Goal: Task Accomplishment & Management: Understand process/instructions

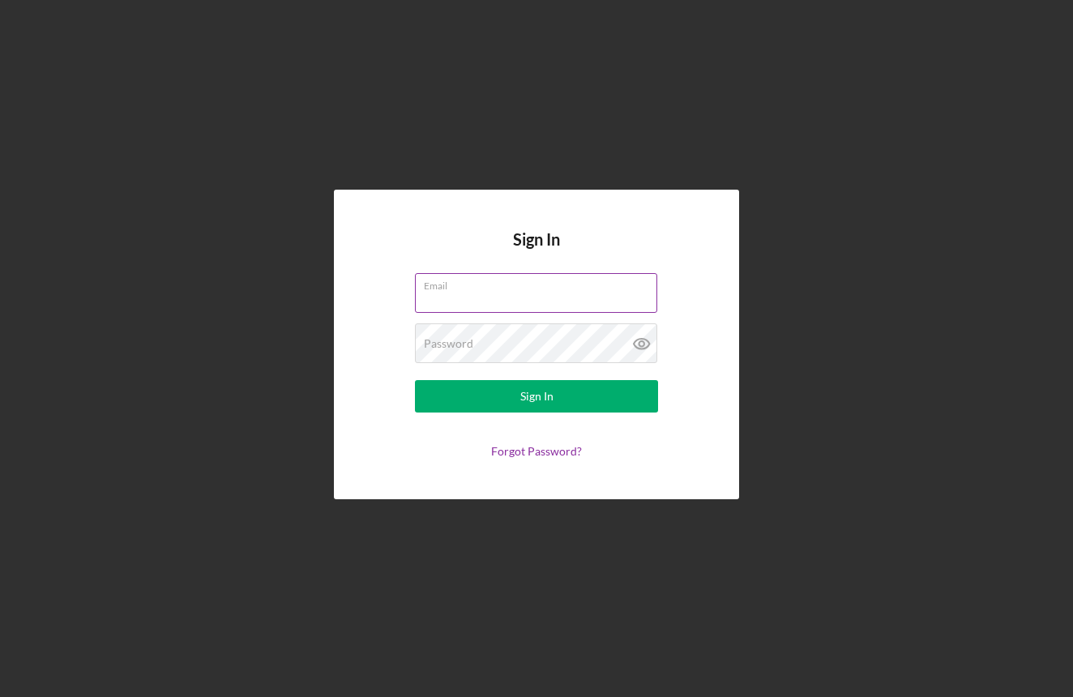
click at [571, 293] on input "Email" at bounding box center [536, 292] width 242 height 39
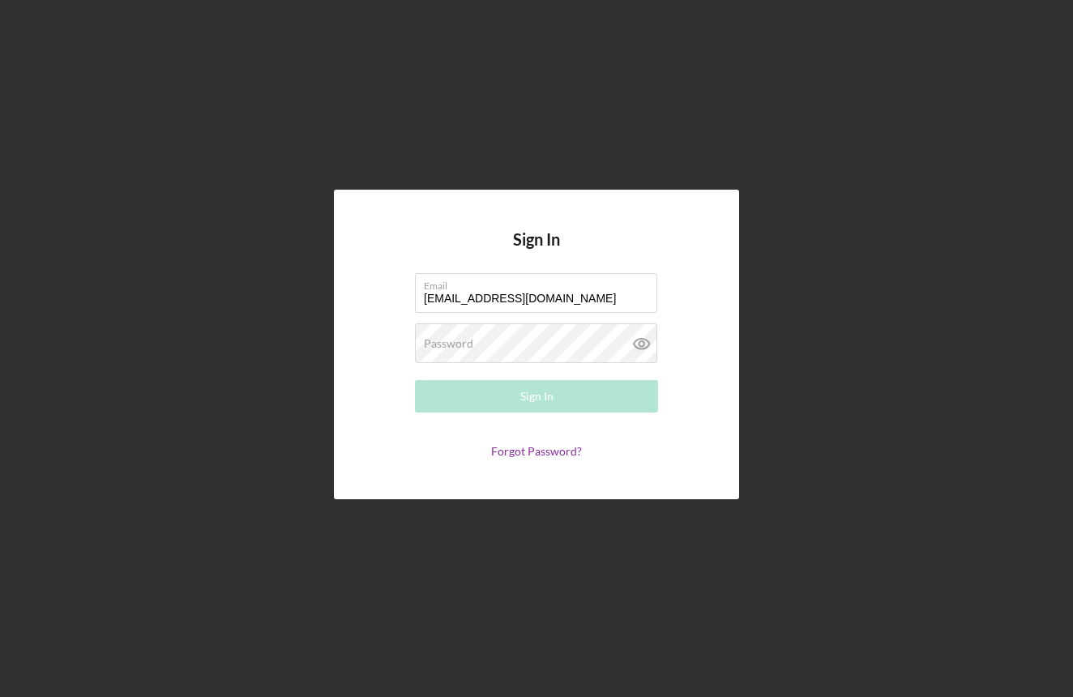
type input "[EMAIL_ADDRESS][DOMAIN_NAME]"
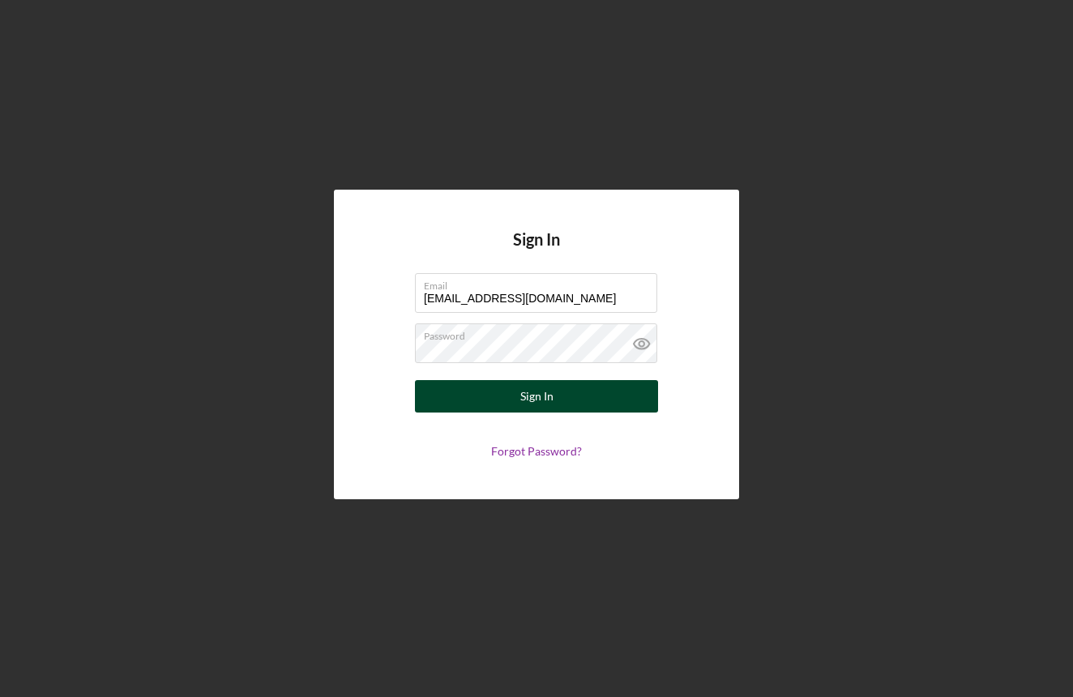
click at [559, 401] on button "Sign In" at bounding box center [536, 396] width 243 height 32
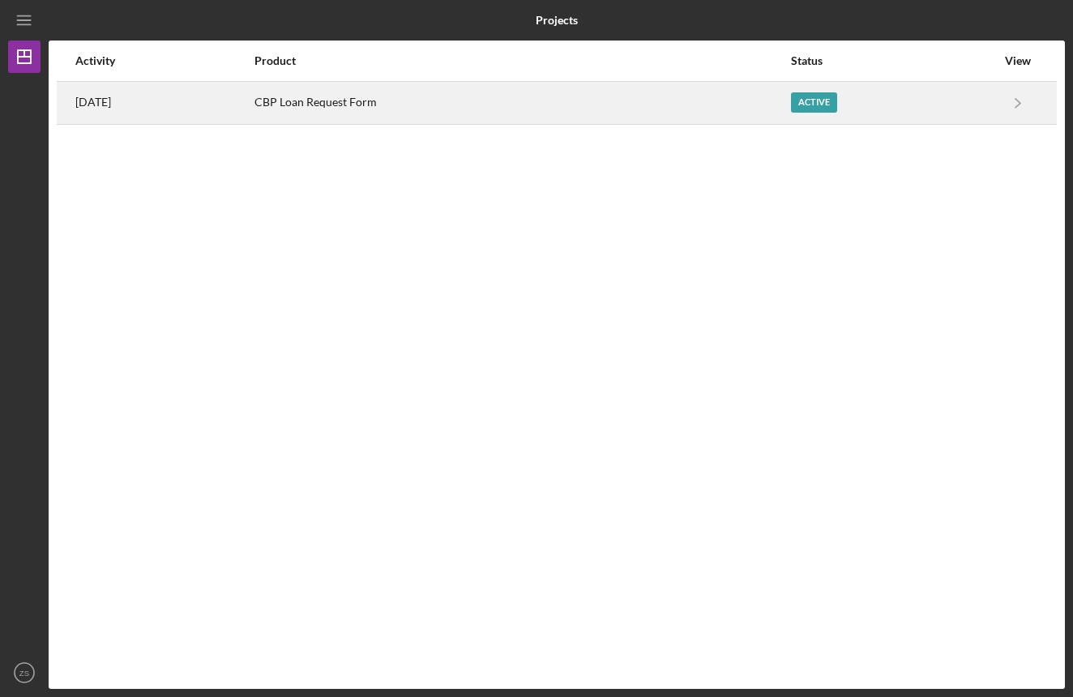
click at [809, 102] on div "Active" at bounding box center [814, 102] width 46 height 20
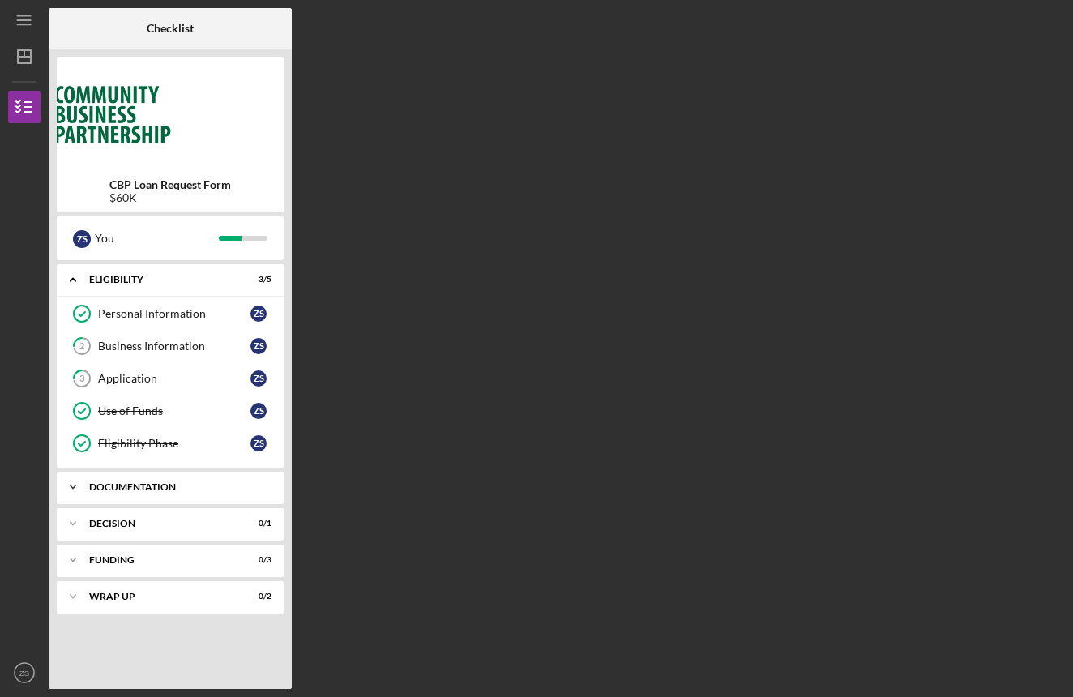
click at [169, 492] on div "Icon/Expander Documentation 14 / 26" at bounding box center [170, 487] width 227 height 32
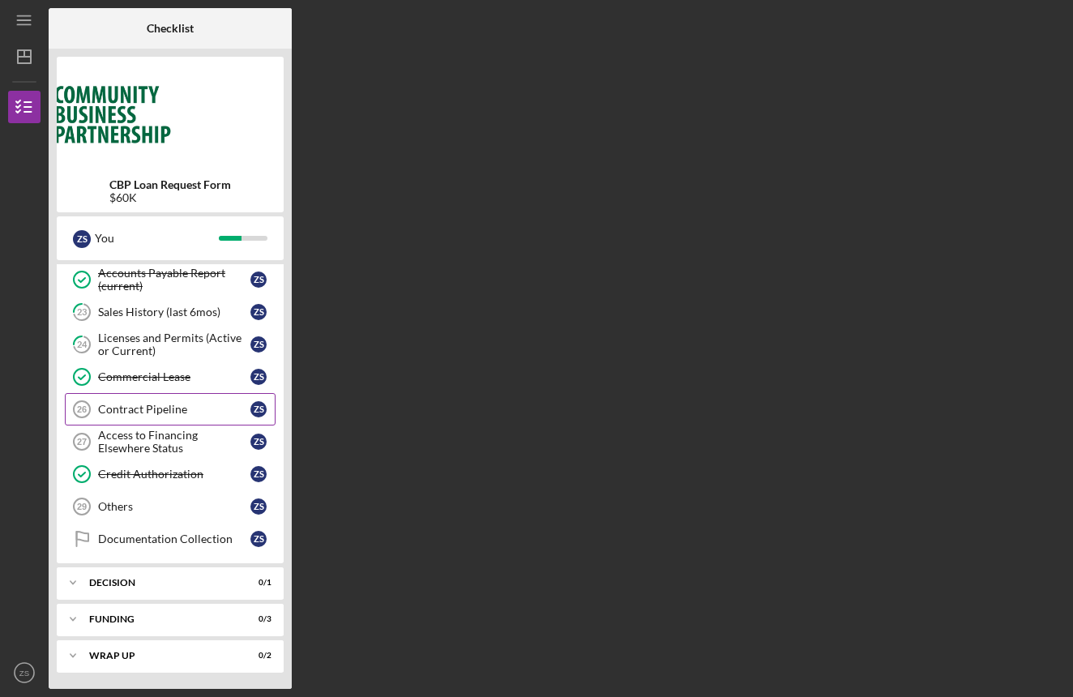
scroll to position [793, 0]
click at [149, 575] on div "Icon/Expander Decision 0 / 1" at bounding box center [170, 583] width 227 height 32
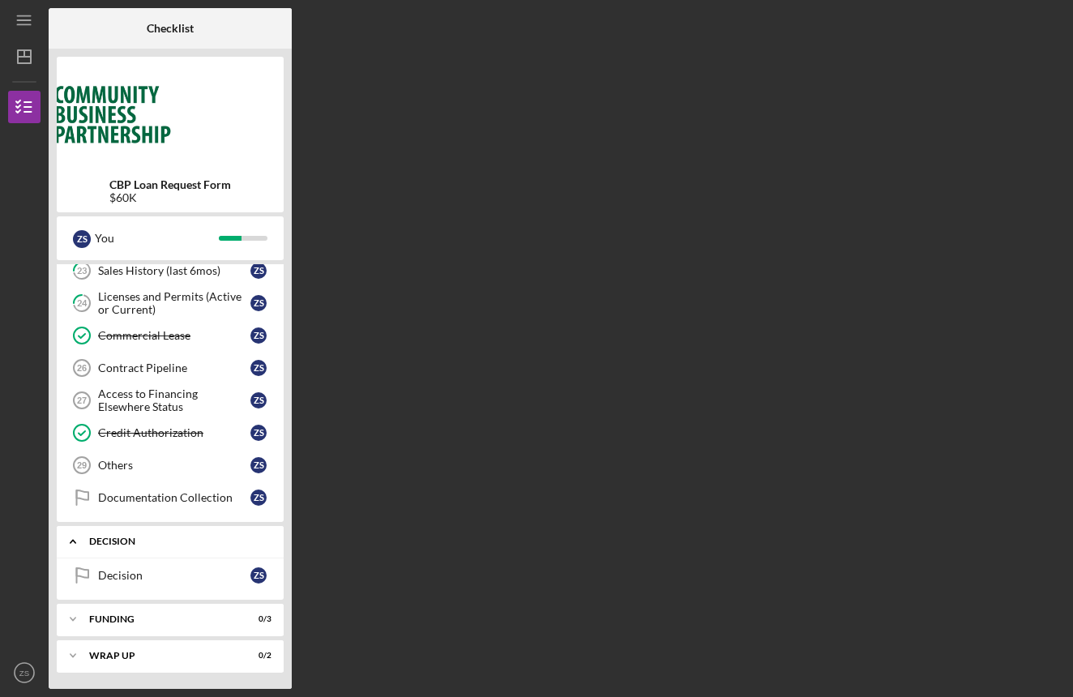
scroll to position [834, 0]
click at [145, 621] on div "Funding" at bounding box center [176, 619] width 174 height 10
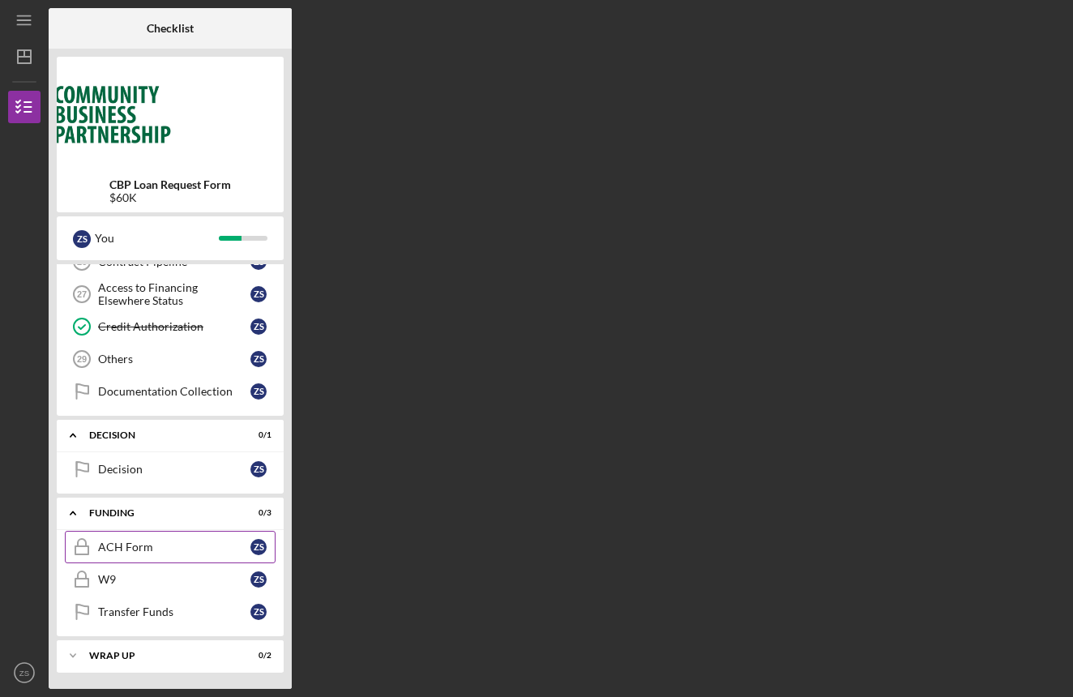
scroll to position [940, 0]
click at [134, 556] on link "ACH Form ACH Form Z S" at bounding box center [170, 547] width 211 height 32
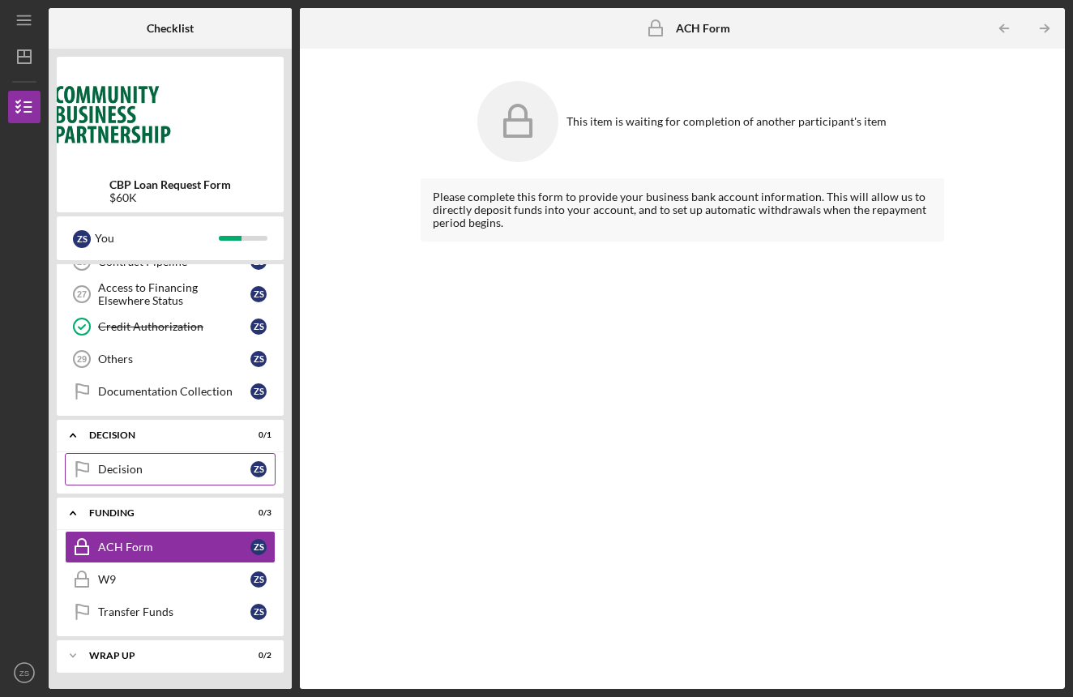
click at [161, 476] on link "Decision Decision Z S" at bounding box center [170, 469] width 211 height 32
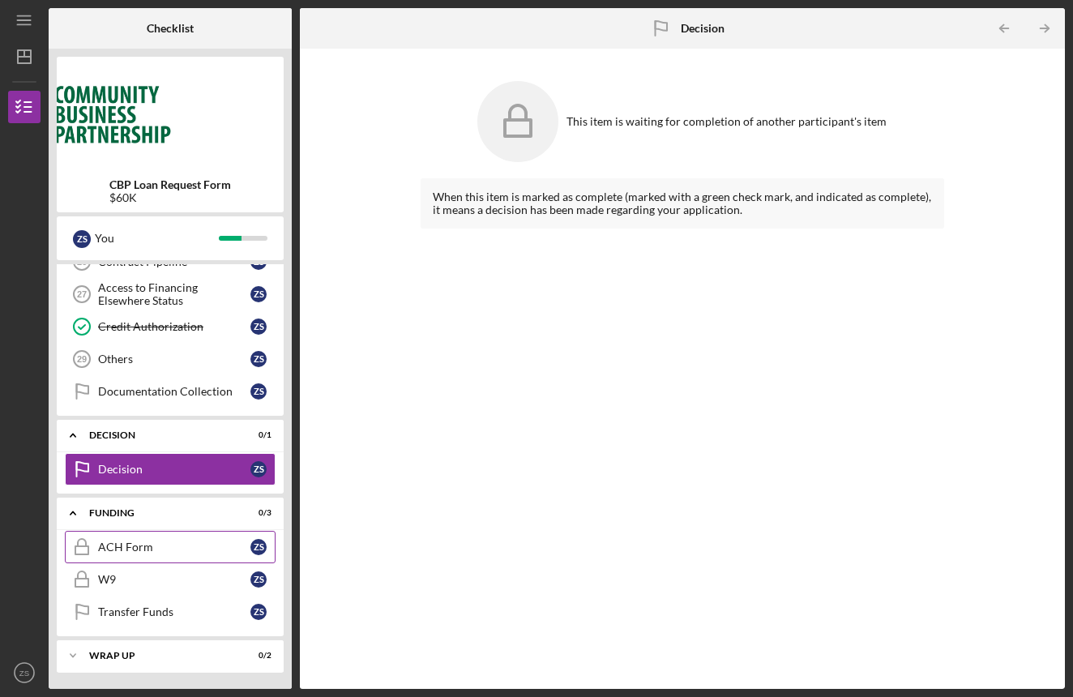
click at [149, 560] on link "ACH Form ACH Form Z S" at bounding box center [170, 547] width 211 height 32
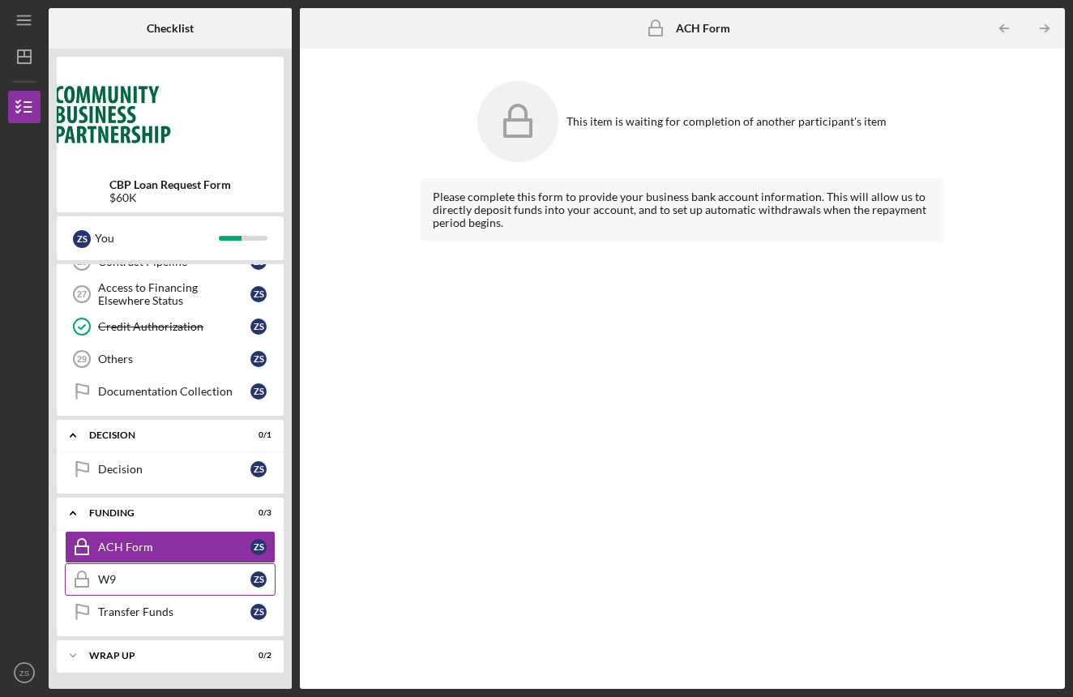
click at [151, 589] on link "W9 W9 Z S" at bounding box center [170, 579] width 211 height 32
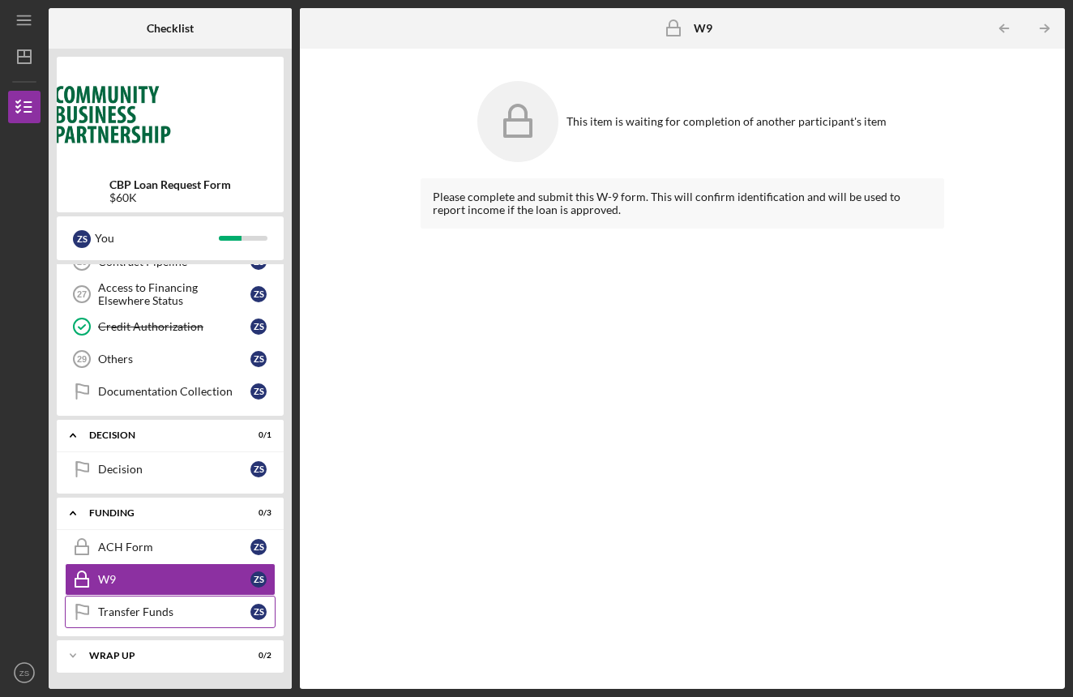
click at [151, 614] on div "Transfer Funds" at bounding box center [174, 612] width 152 height 13
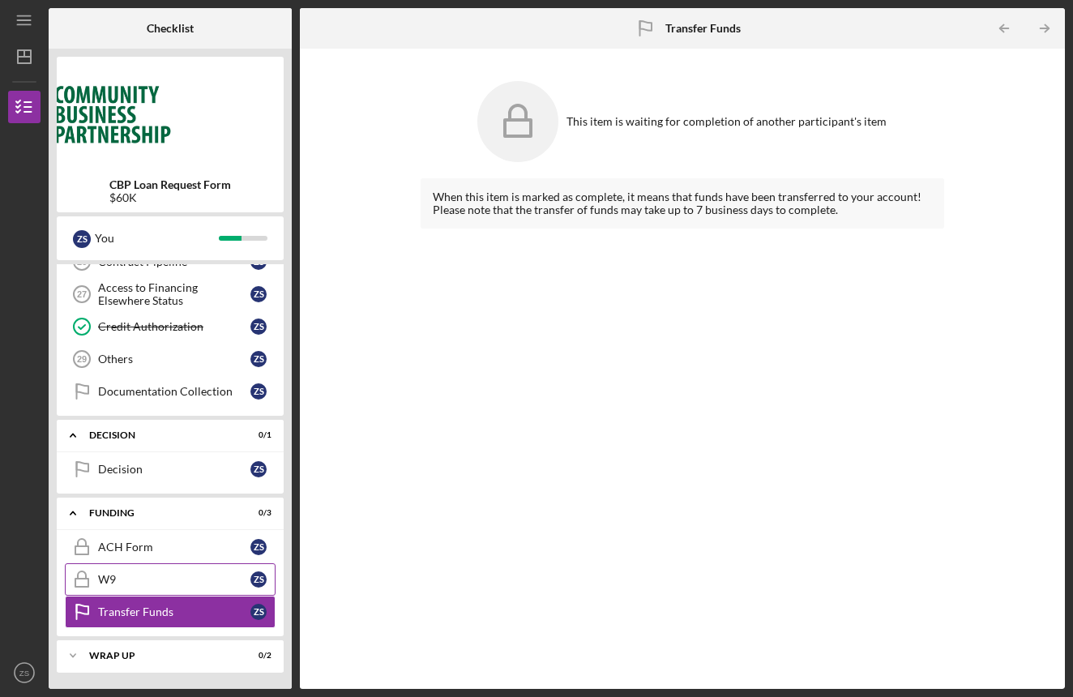
click at [154, 580] on div "W9" at bounding box center [174, 579] width 152 height 13
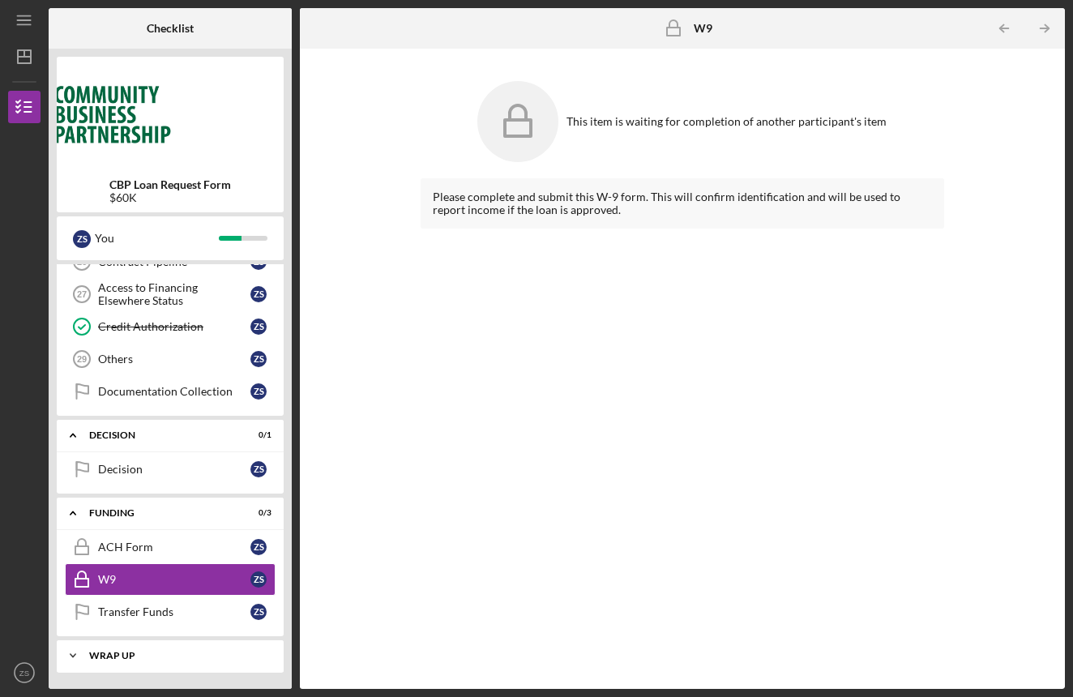
click at [161, 649] on div "Icon/Expander Wrap up 0 / 2" at bounding box center [170, 656] width 227 height 32
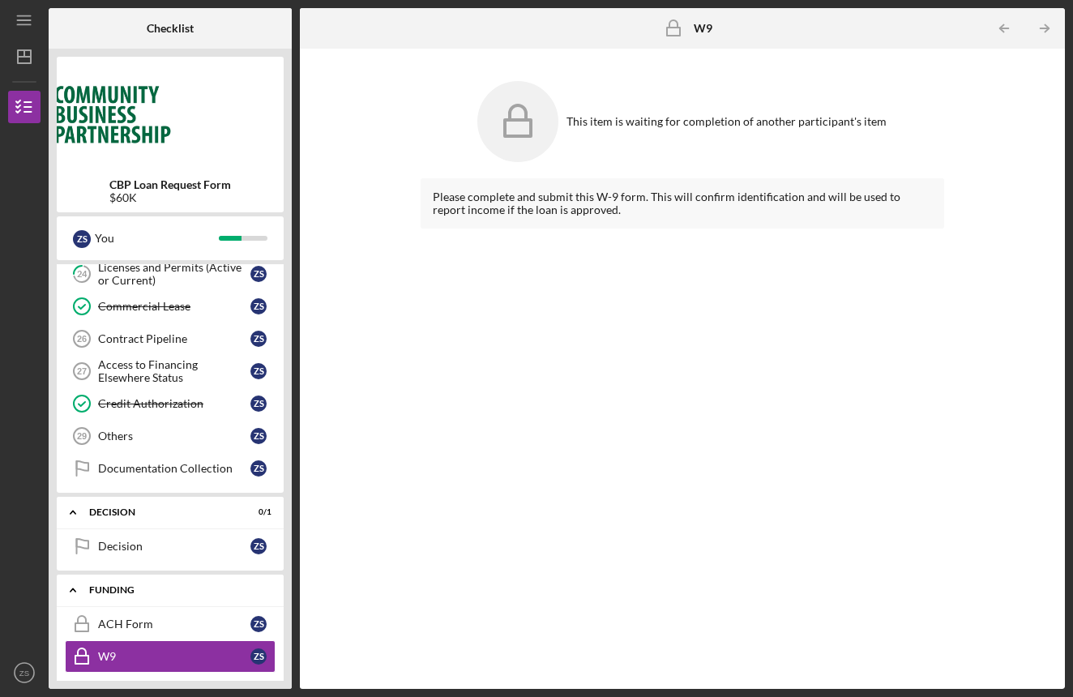
scroll to position [870, 0]
